Goal: Check status

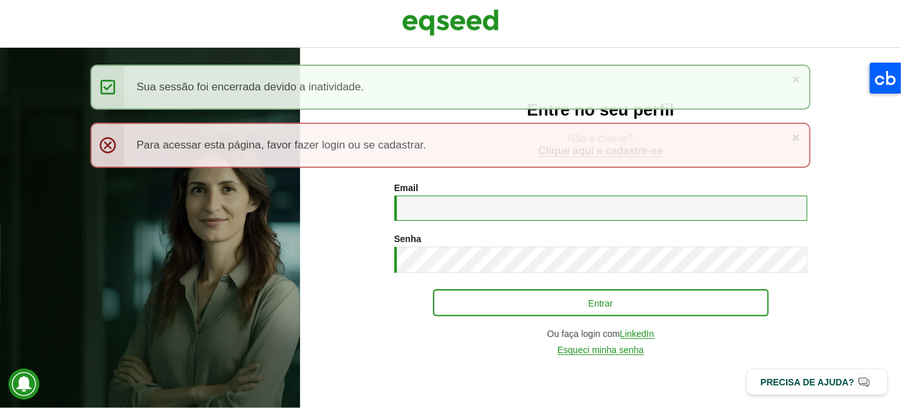
type input "**********"
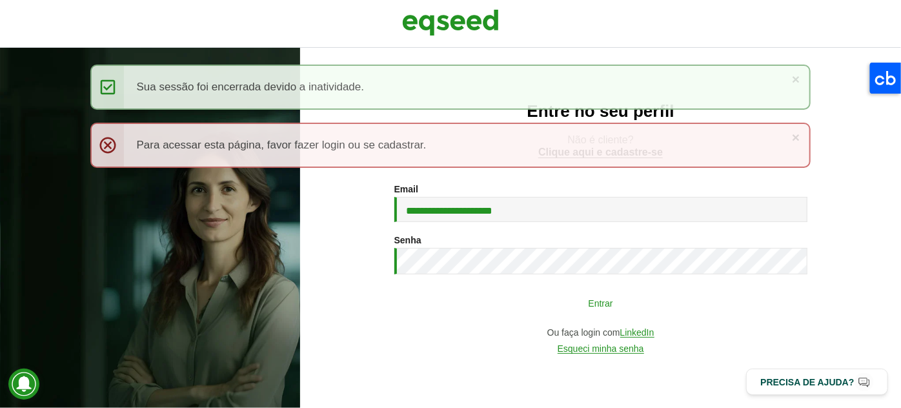
click at [546, 308] on button "Entrar" at bounding box center [601, 302] width 336 height 25
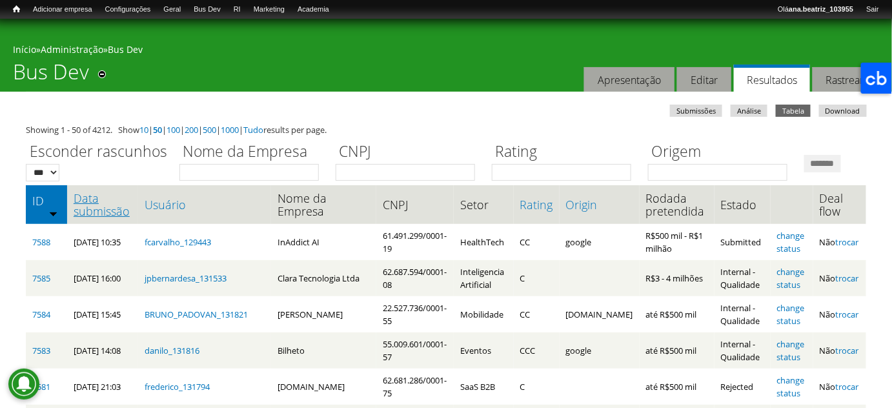
click at [110, 218] on link "Data submissão" at bounding box center [103, 205] width 58 height 26
